Goal: Task Accomplishment & Management: Manage account settings

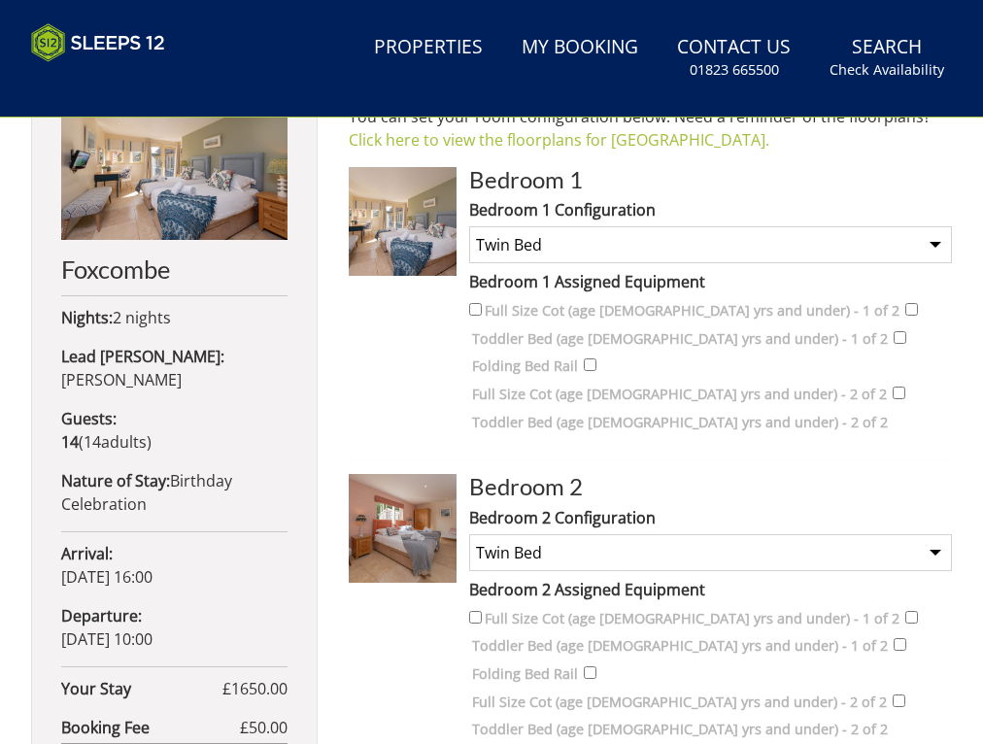
click at [411, 225] on img at bounding box center [403, 221] width 109 height 109
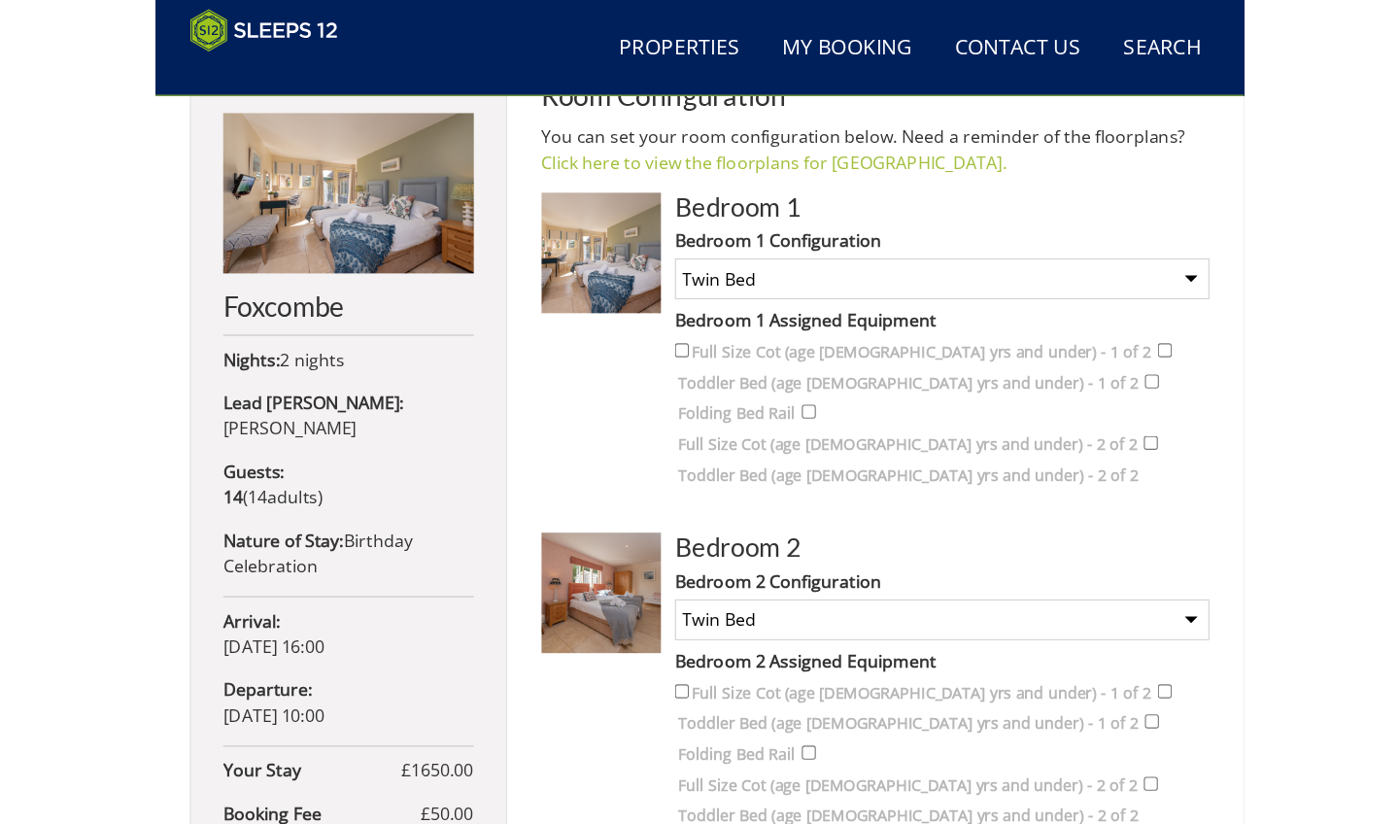
scroll to position [672, 0]
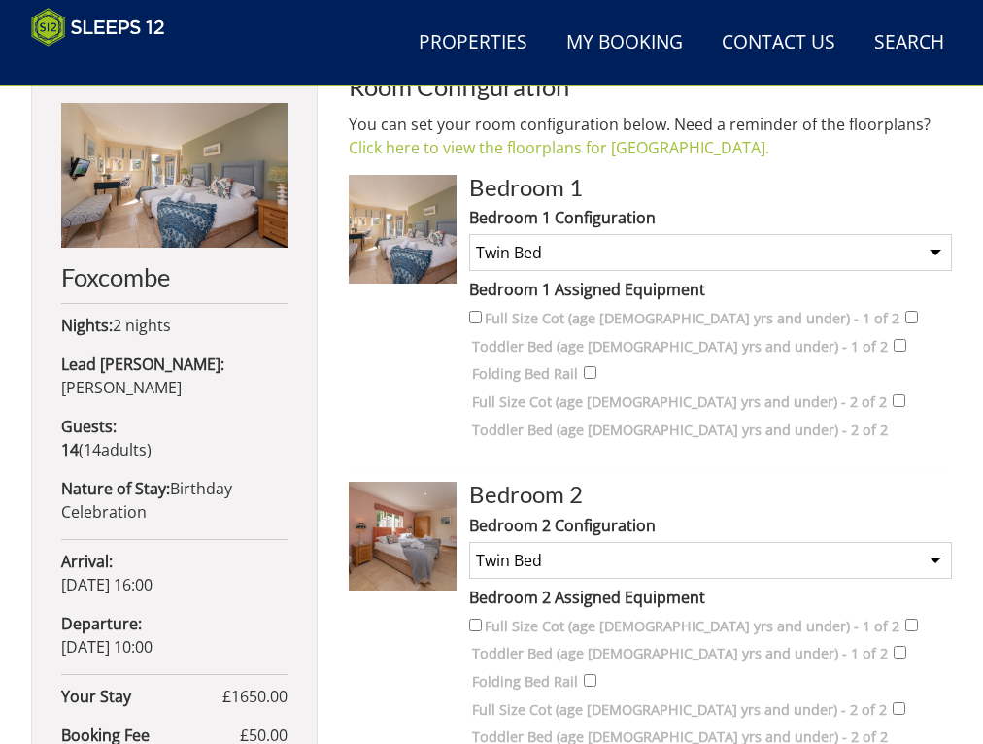
click at [410, 533] on img at bounding box center [403, 536] width 109 height 109
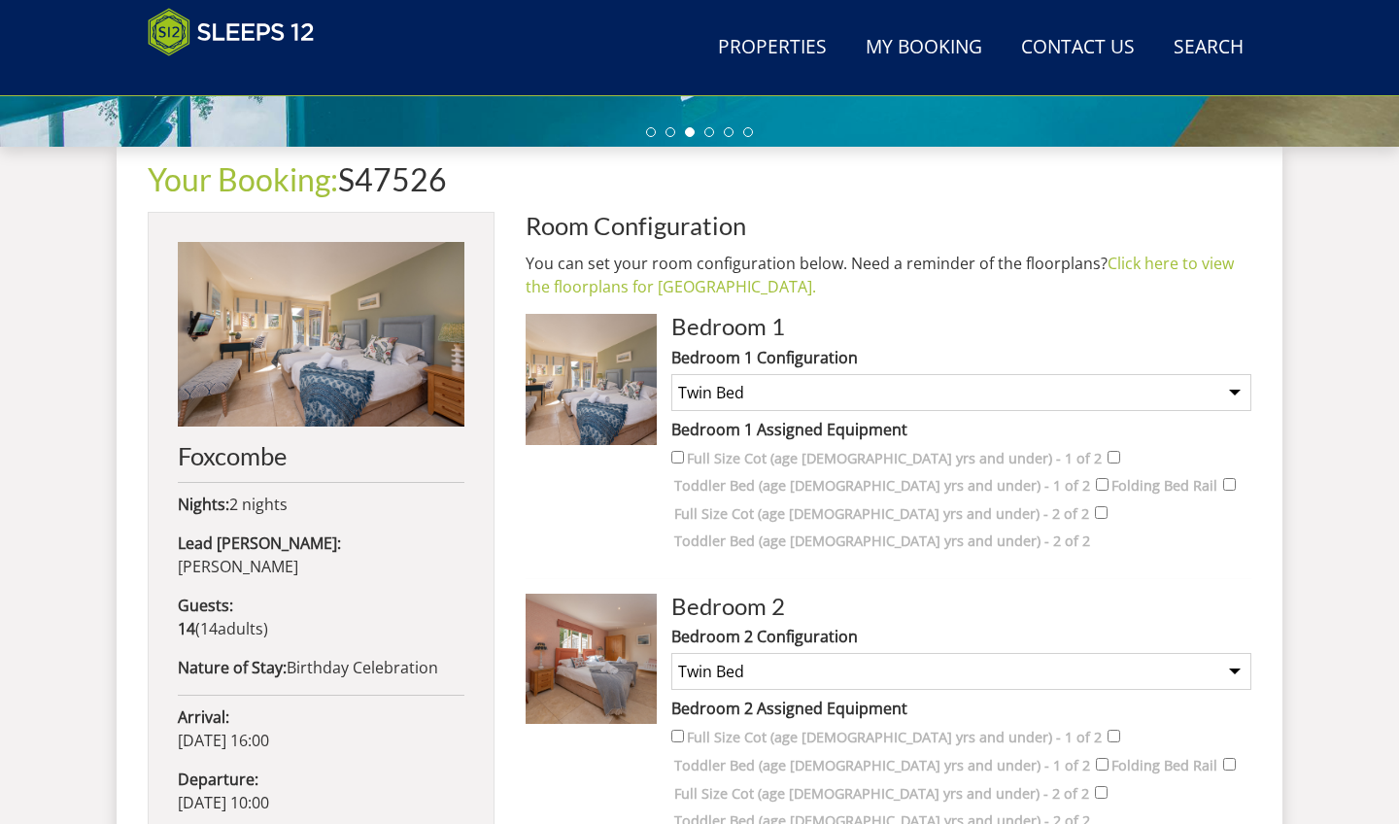
click at [569, 394] on img at bounding box center [591, 379] width 130 height 130
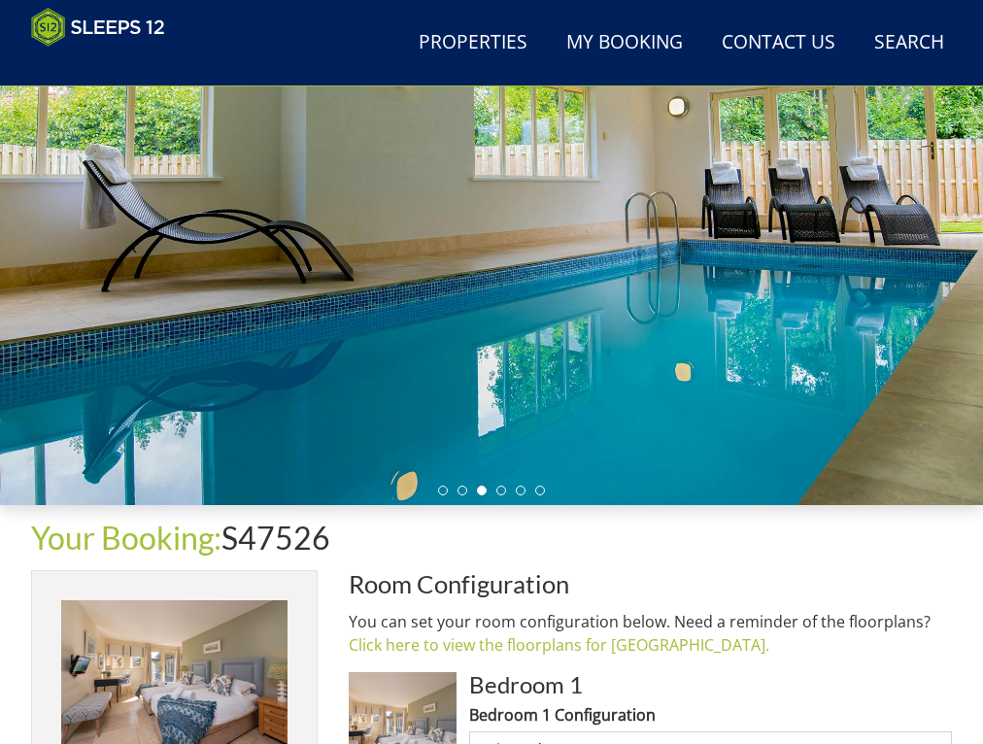
scroll to position [174, 0]
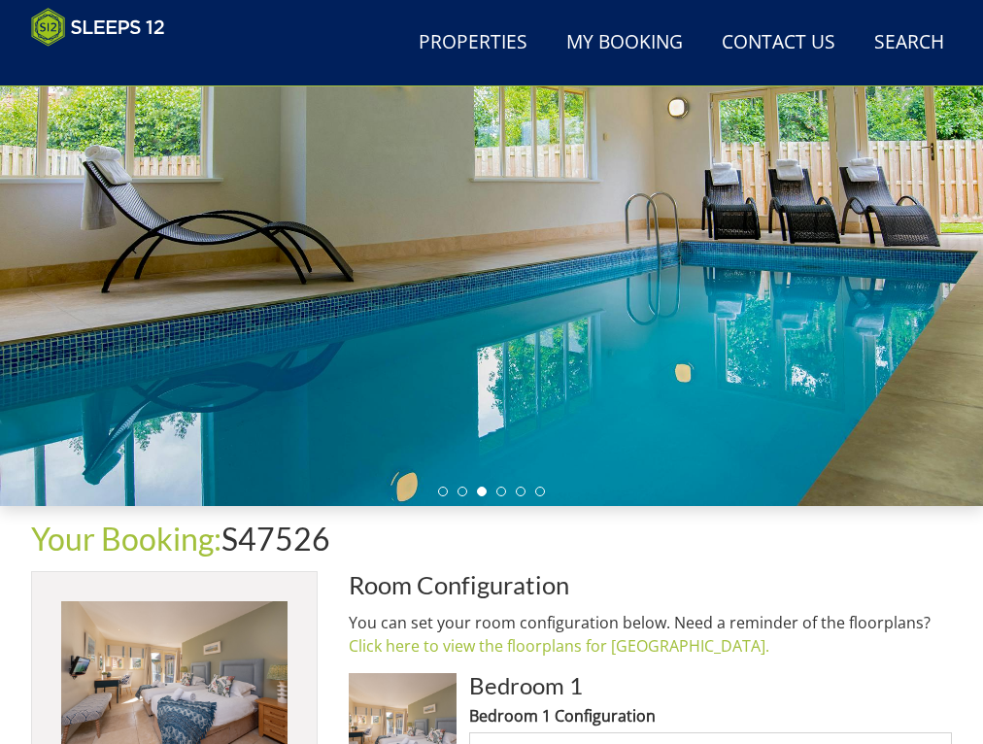
click at [741, 384] on div at bounding box center [491, 230] width 983 height 551
click at [946, 251] on div at bounding box center [491, 230] width 983 height 551
click at [501, 492] on li at bounding box center [501, 492] width 10 height 10
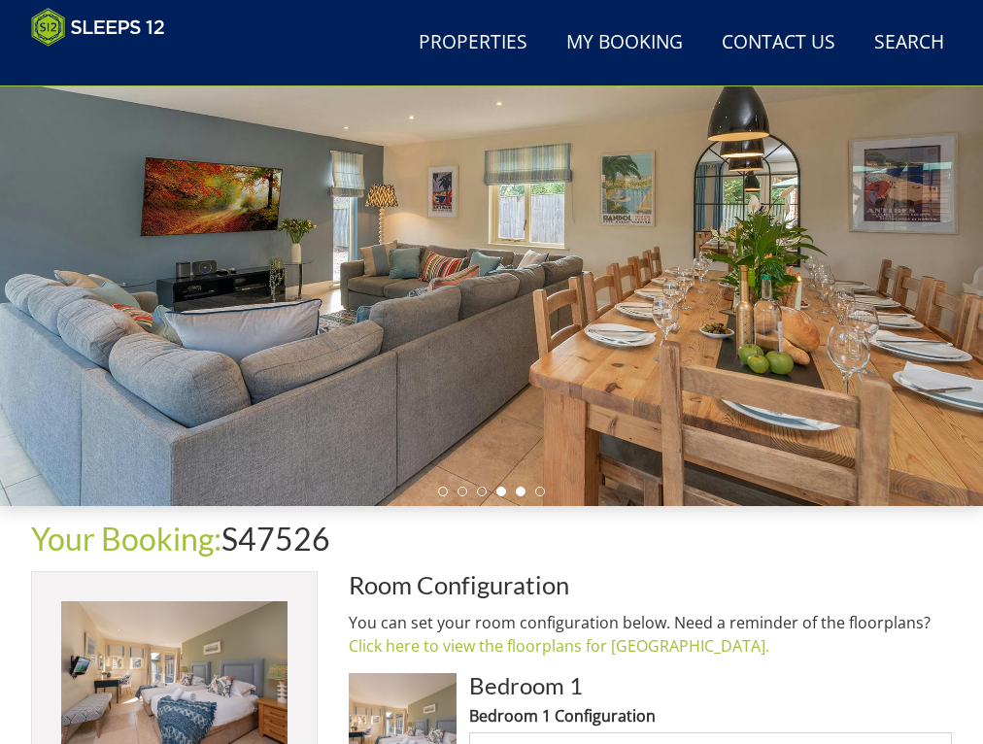
click at [522, 491] on li at bounding box center [521, 492] width 10 height 10
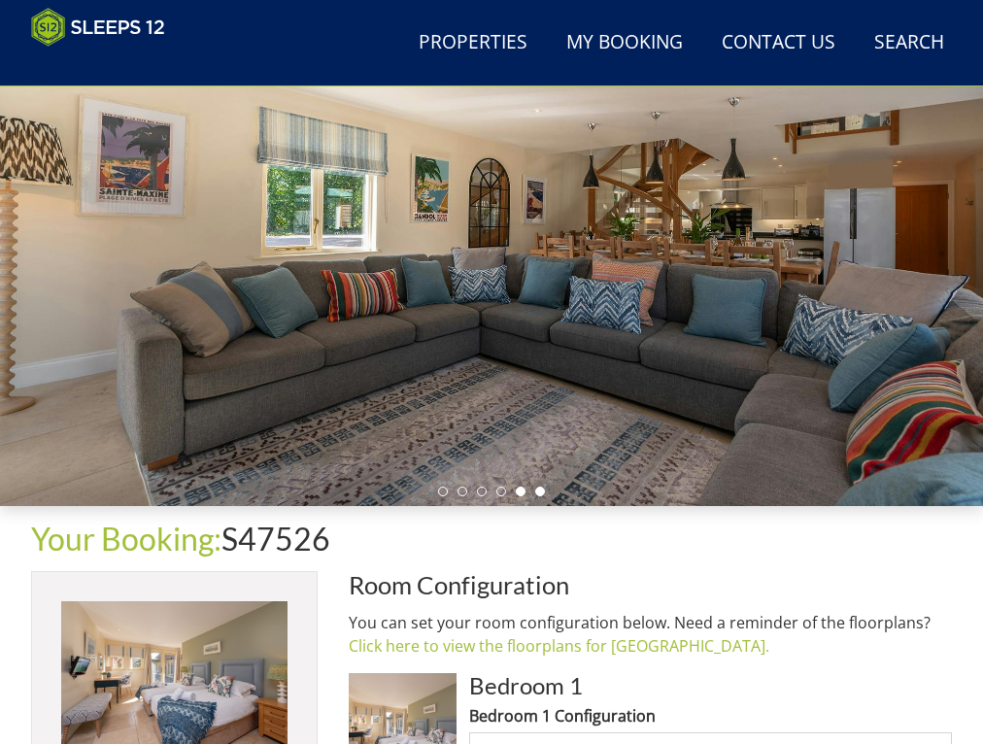
click at [540, 490] on li at bounding box center [540, 492] width 10 height 10
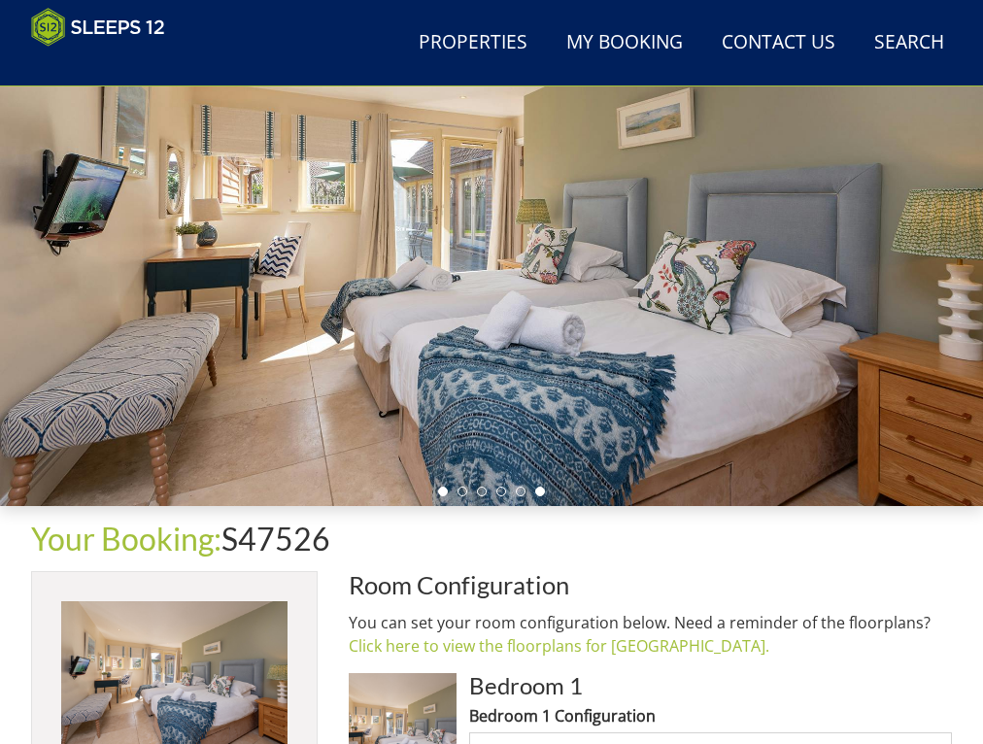
click at [446, 489] on li at bounding box center [443, 492] width 10 height 10
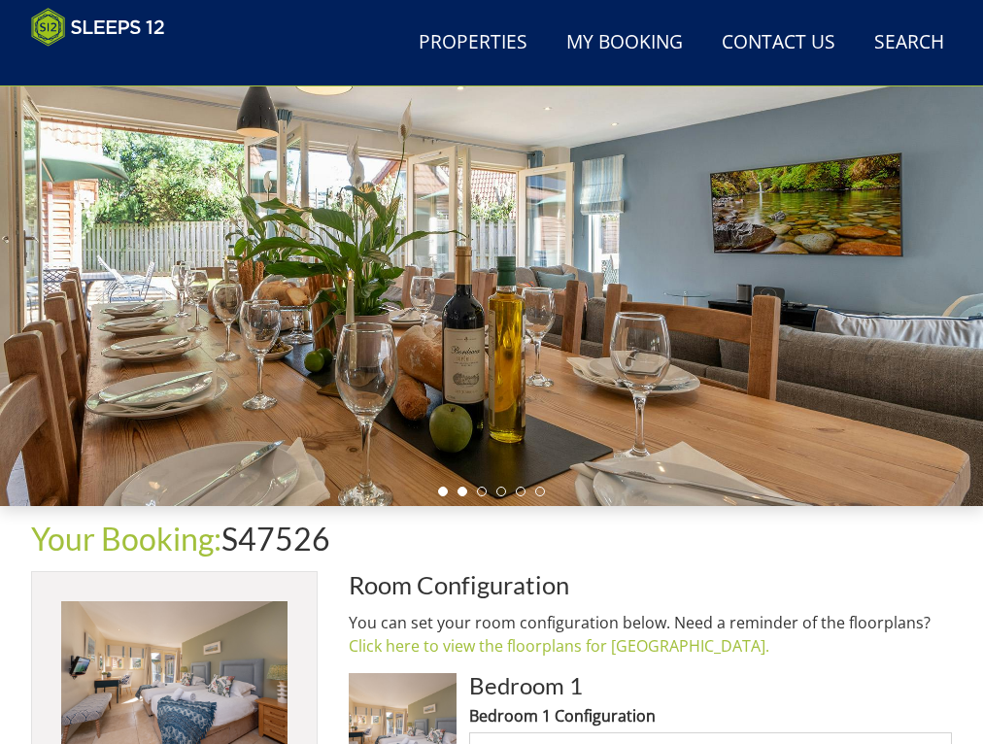
click at [464, 490] on li at bounding box center [463, 492] width 10 height 10
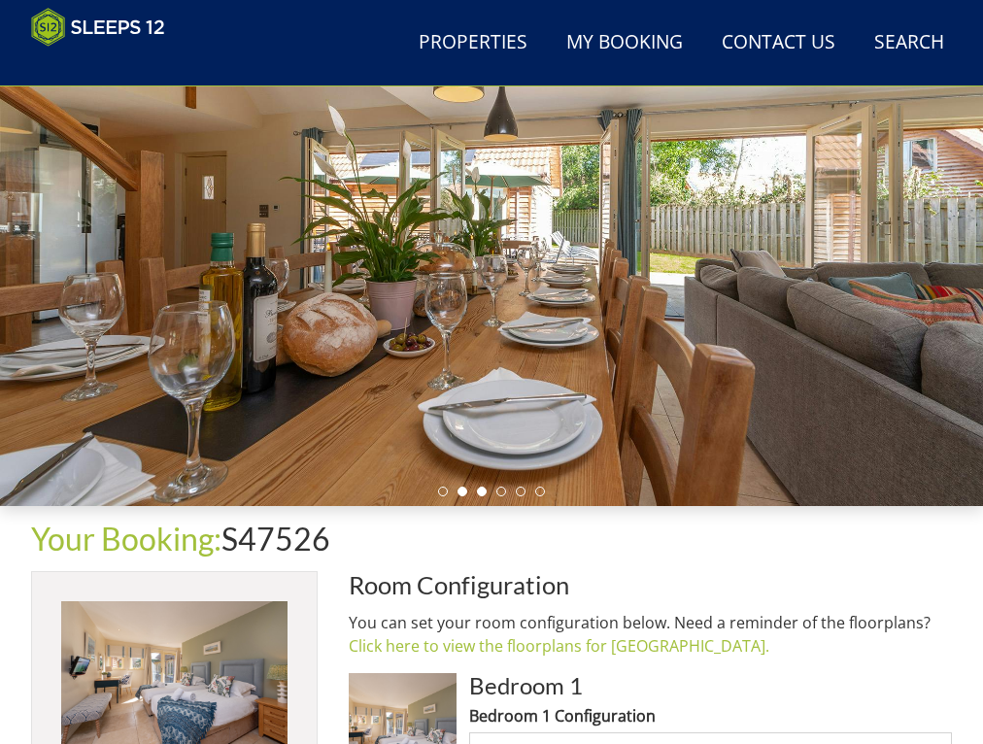
click at [485, 491] on li at bounding box center [482, 492] width 10 height 10
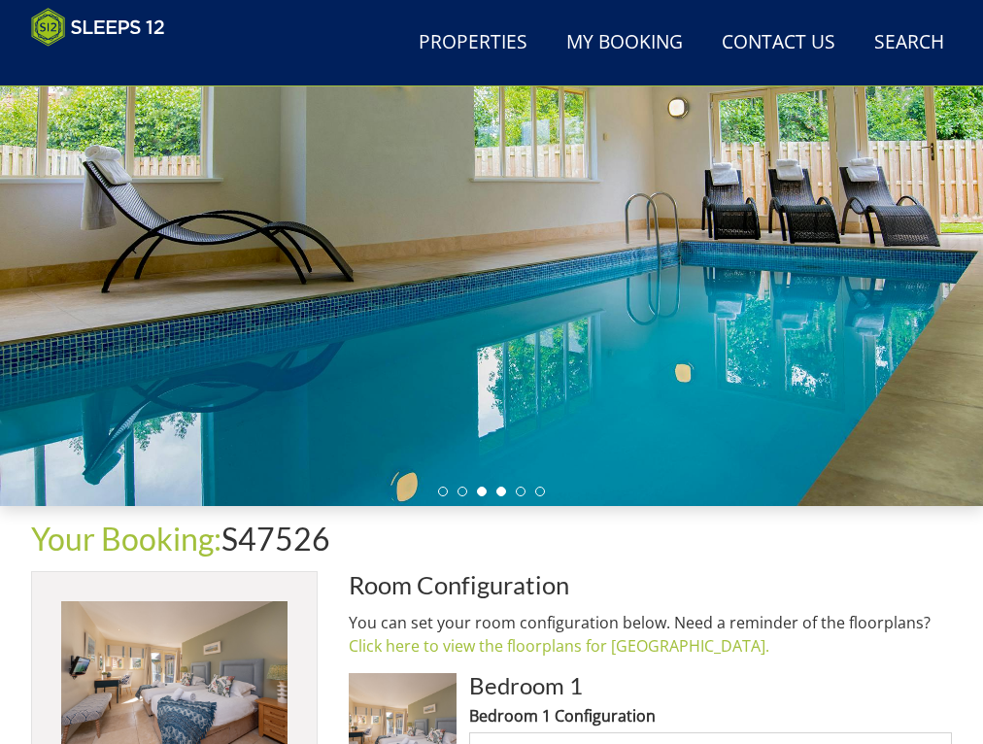
click at [501, 491] on li at bounding box center [501, 492] width 10 height 10
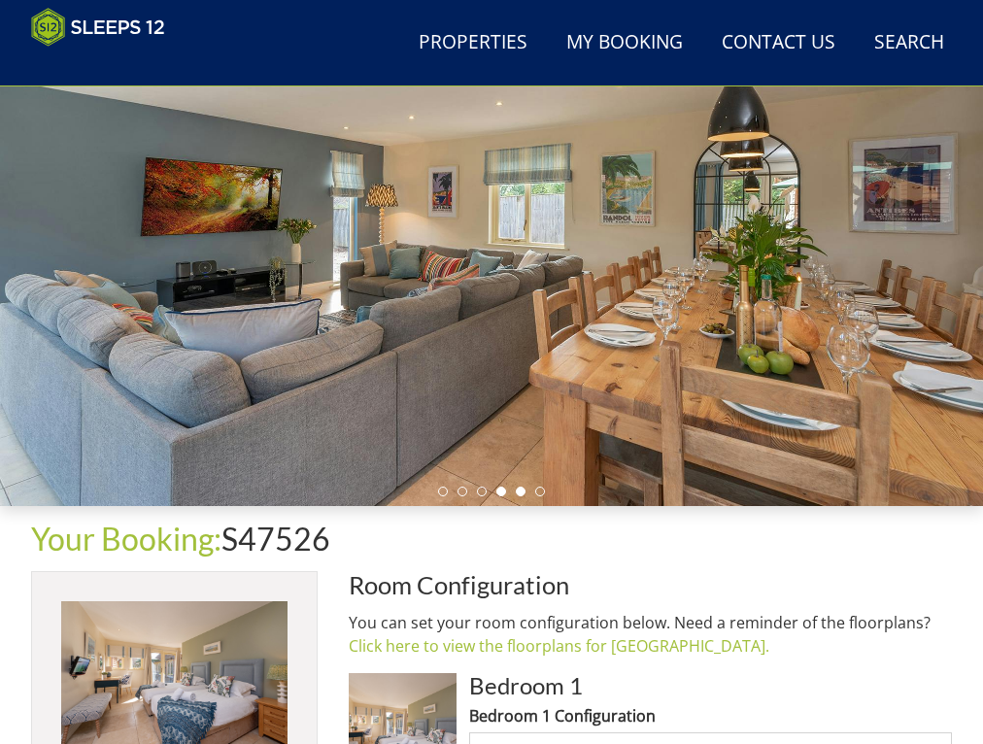
click at [522, 489] on li at bounding box center [521, 492] width 10 height 10
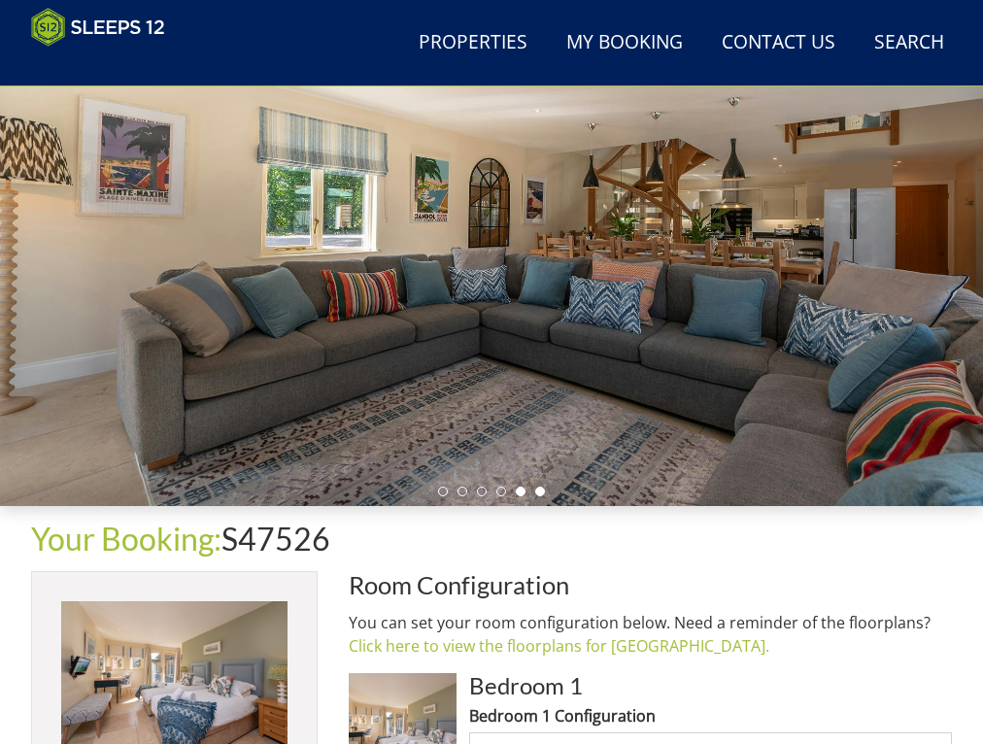
click at [536, 493] on li at bounding box center [540, 492] width 10 height 10
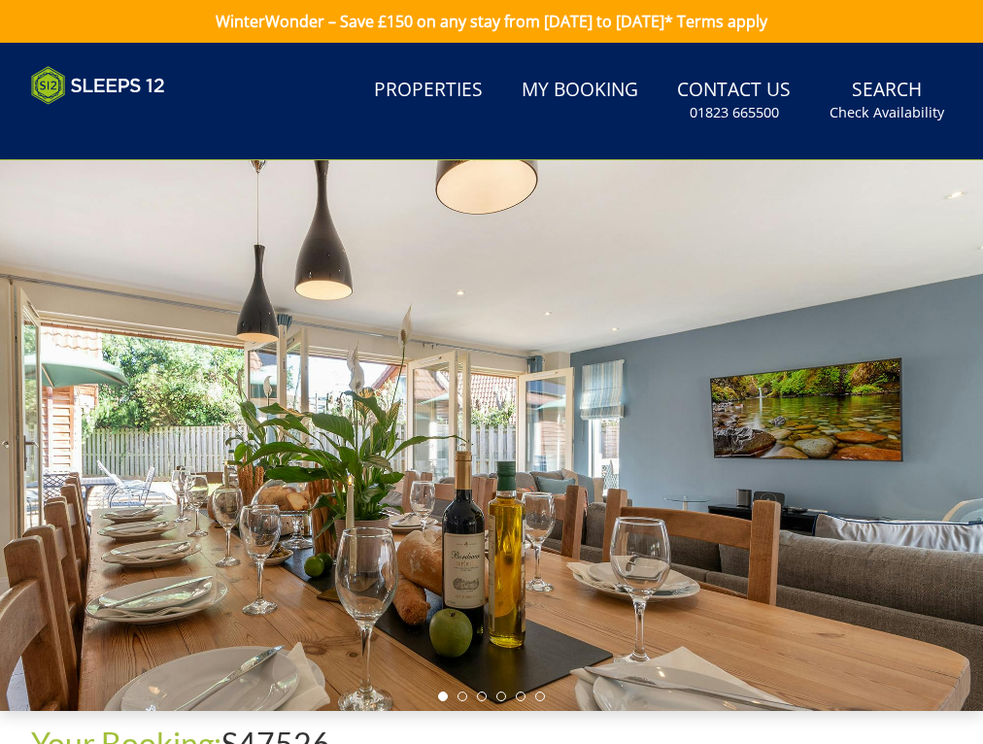
scroll to position [0, 0]
